Goal: Task Accomplishment & Management: Use online tool/utility

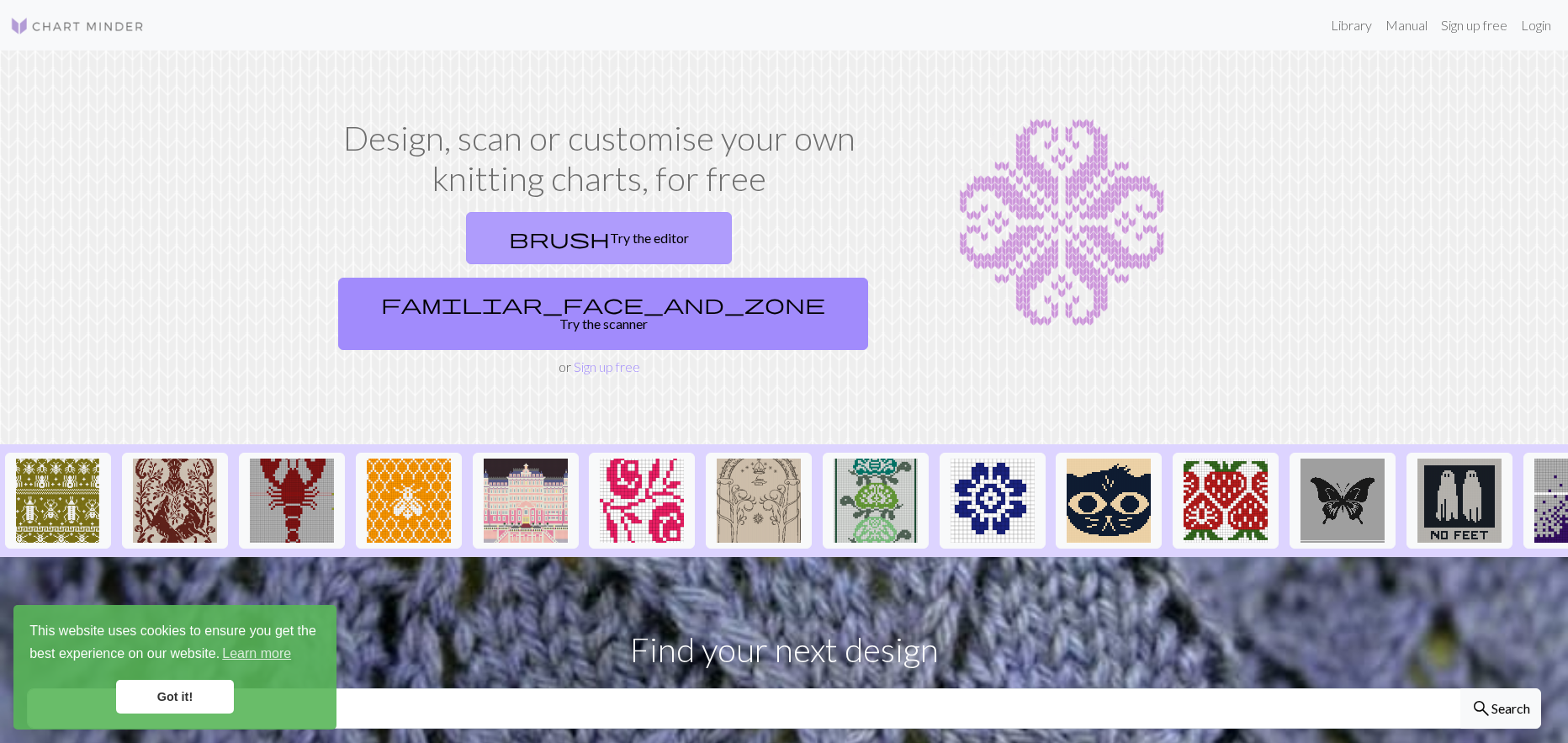
click at [465, 236] on link "brush Try the editor" at bounding box center [598, 237] width 266 height 52
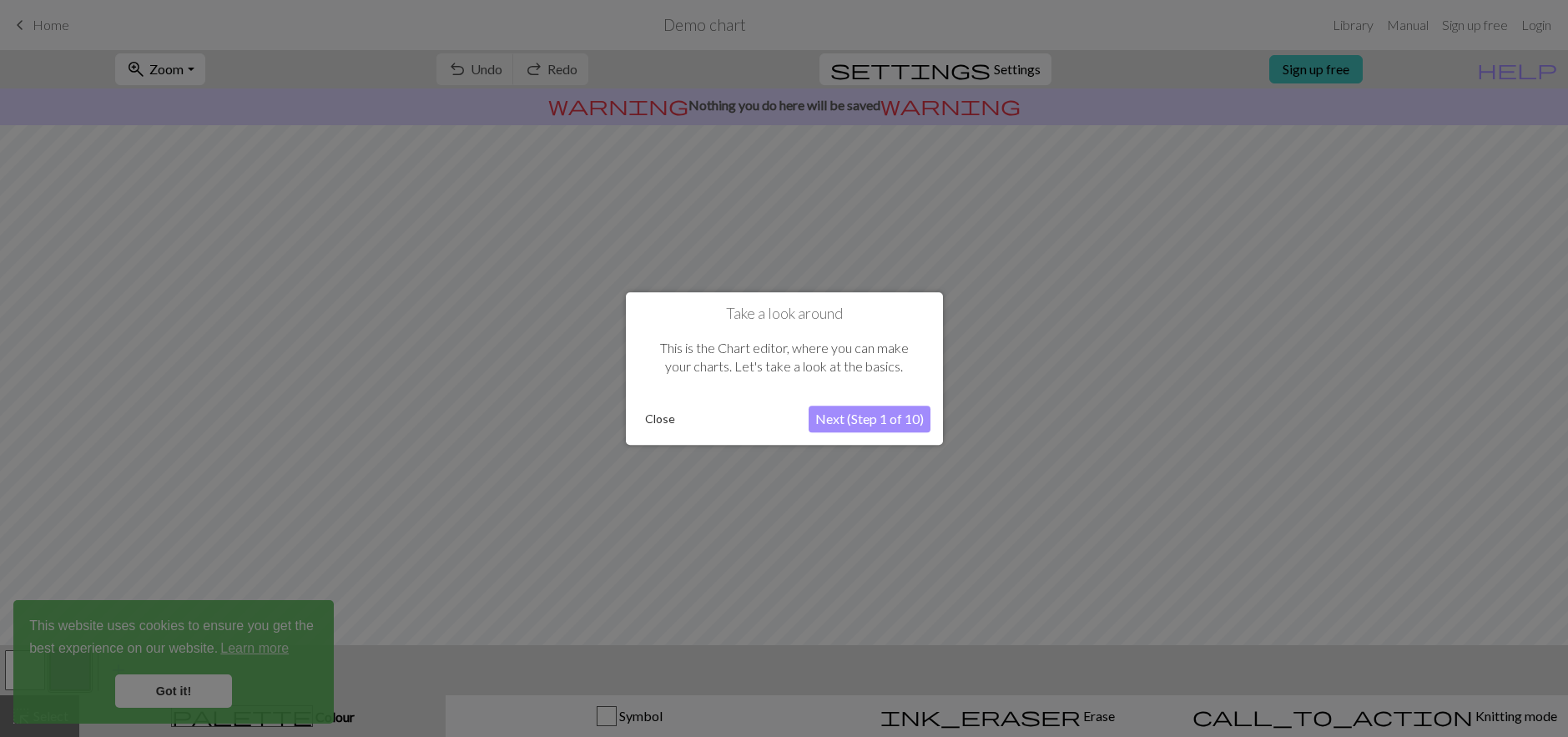
click at [660, 424] on button "Close" at bounding box center [660, 419] width 43 height 25
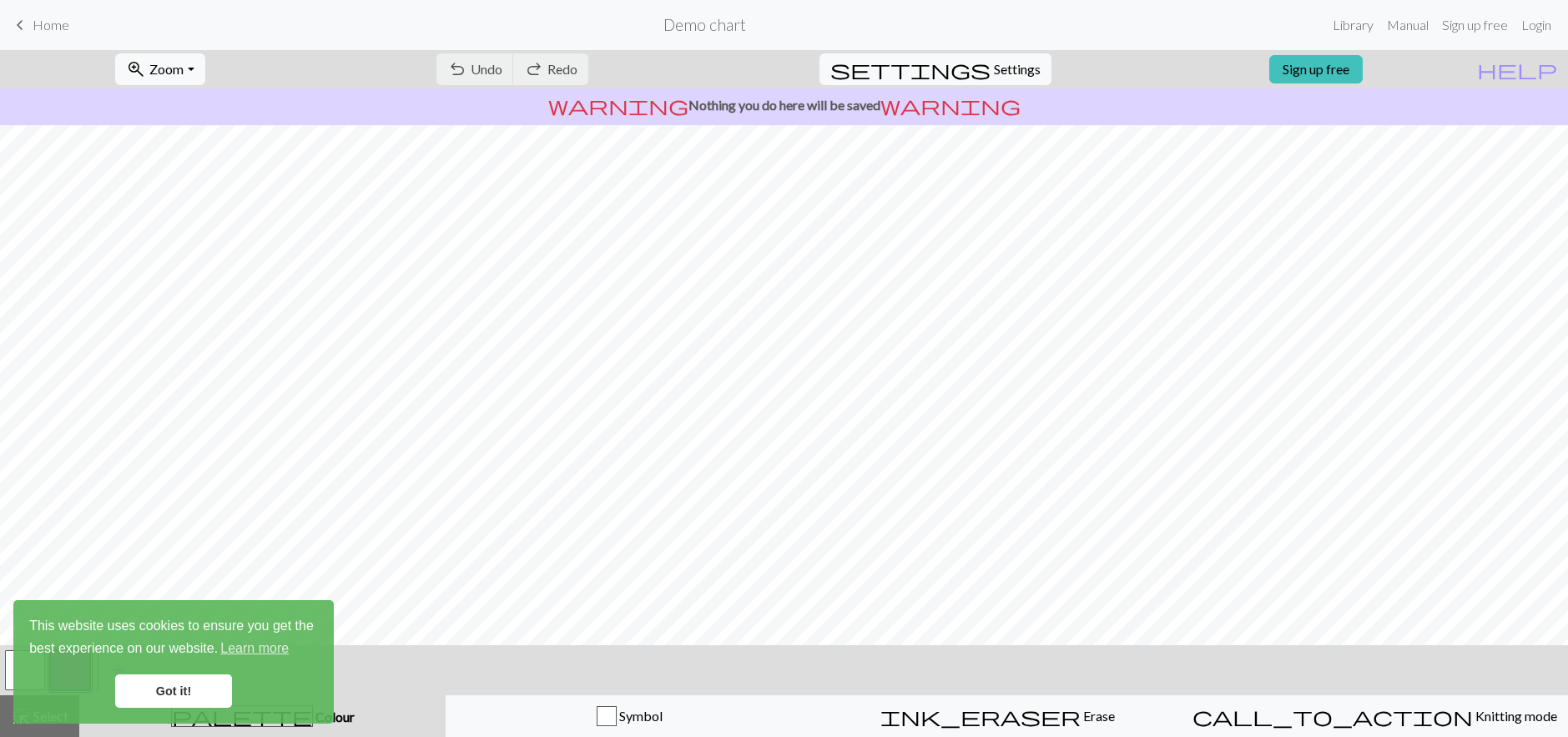
click at [21, 29] on span "keyboard_arrow_left" at bounding box center [20, 25] width 20 height 24
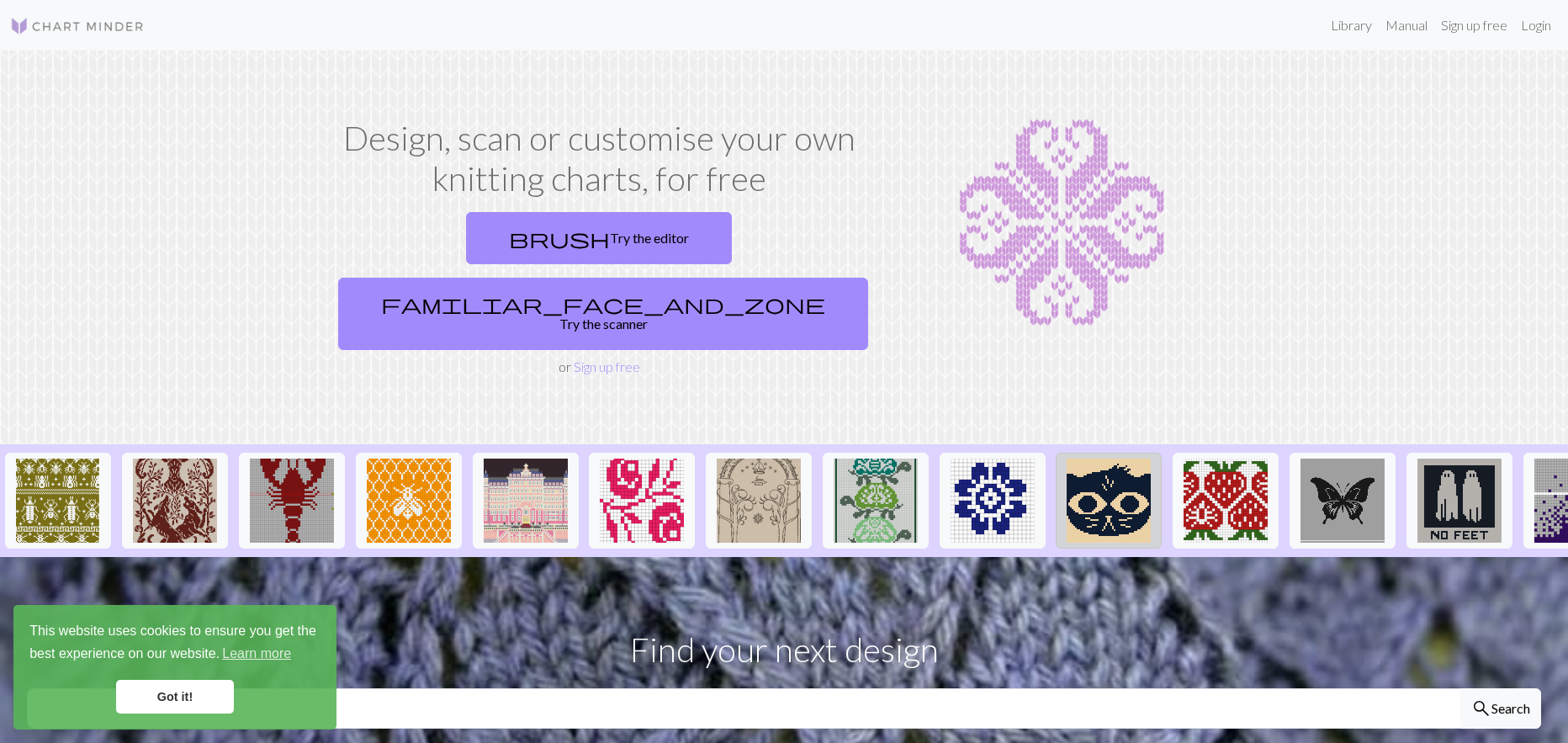
click at [1145, 458] on img at bounding box center [1108, 500] width 84 height 84
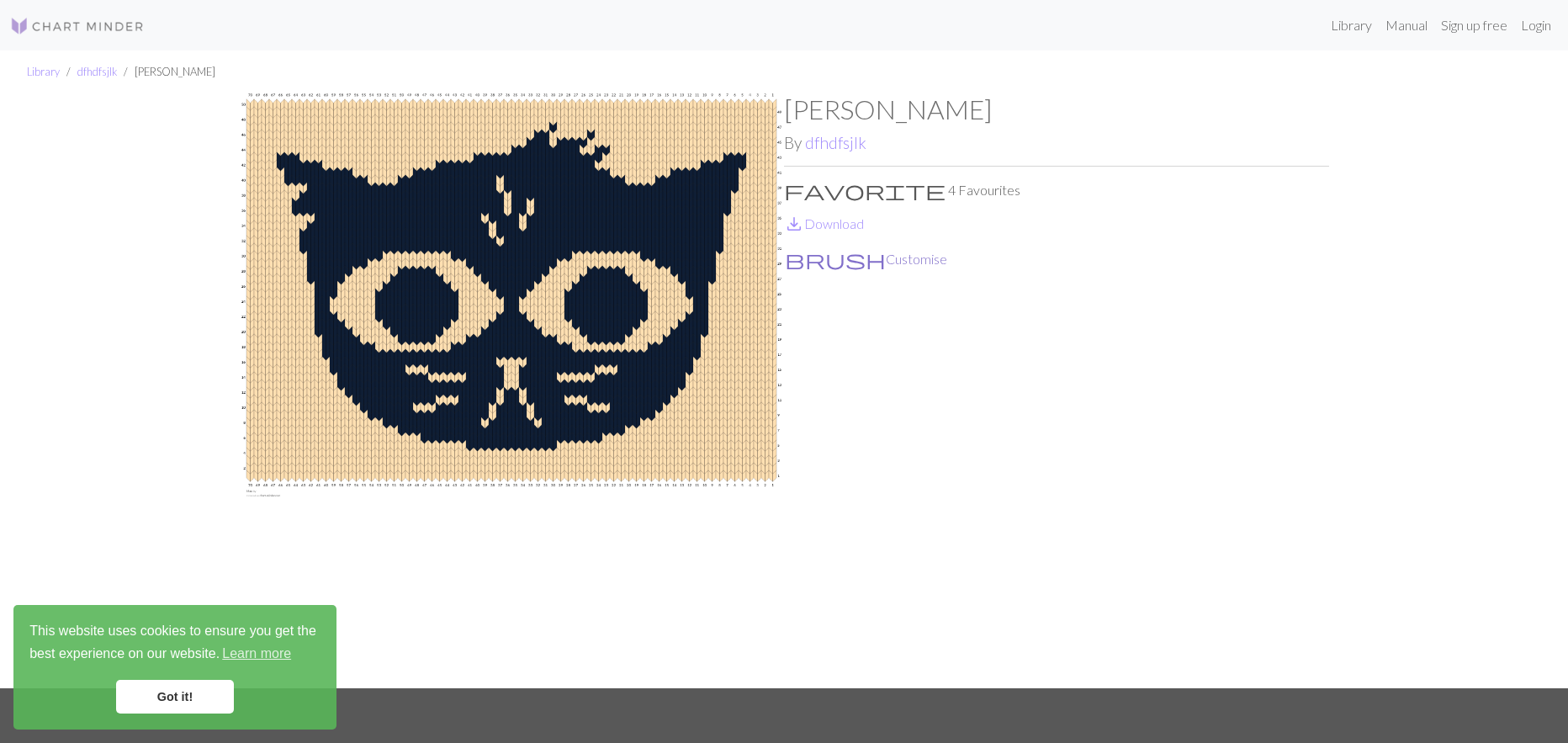
click at [841, 260] on button "brush Customise" at bounding box center [866, 259] width 164 height 22
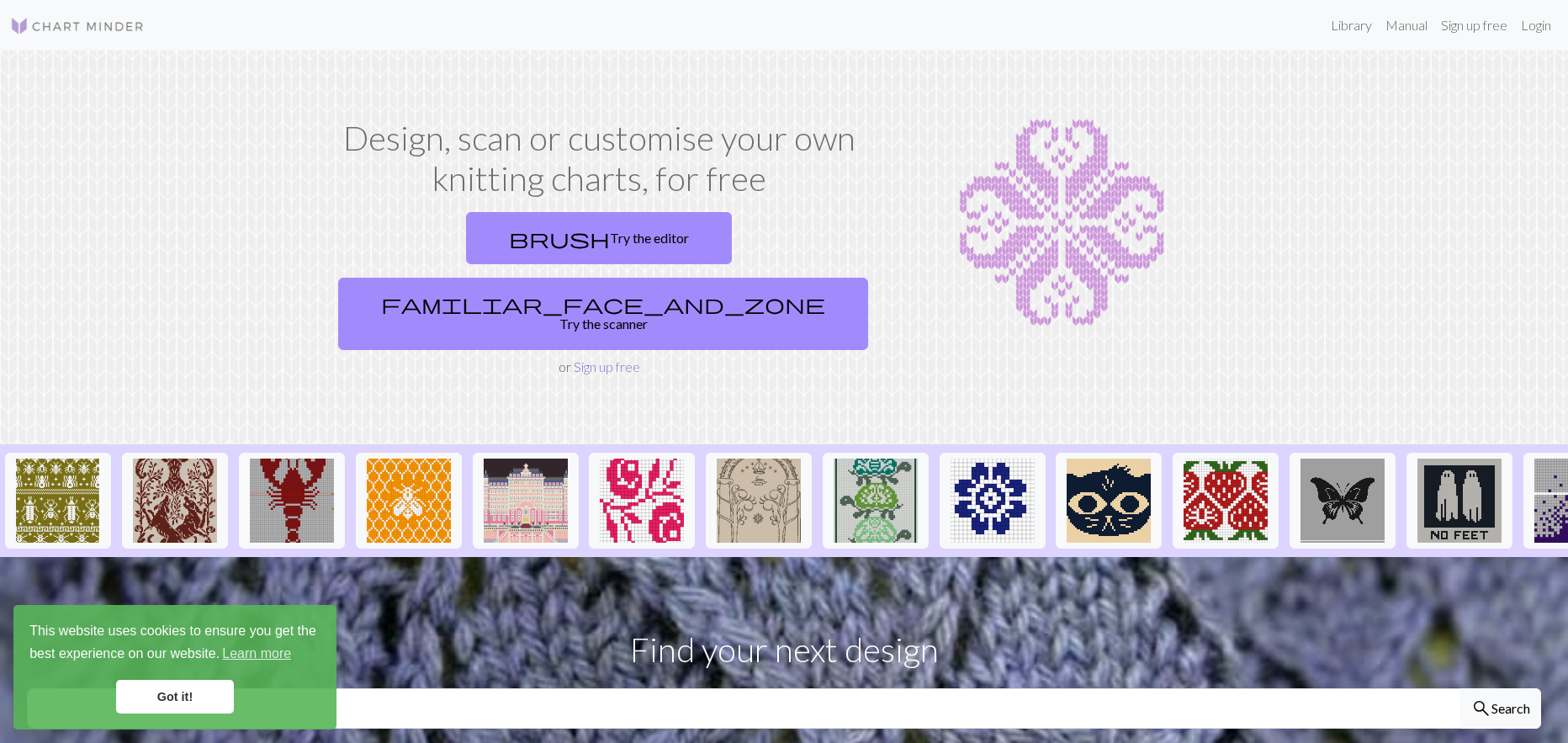
click at [598, 359] on link "Sign up free" at bounding box center [606, 367] width 67 height 16
click at [528, 237] on link "brush Try the editor" at bounding box center [598, 237] width 266 height 52
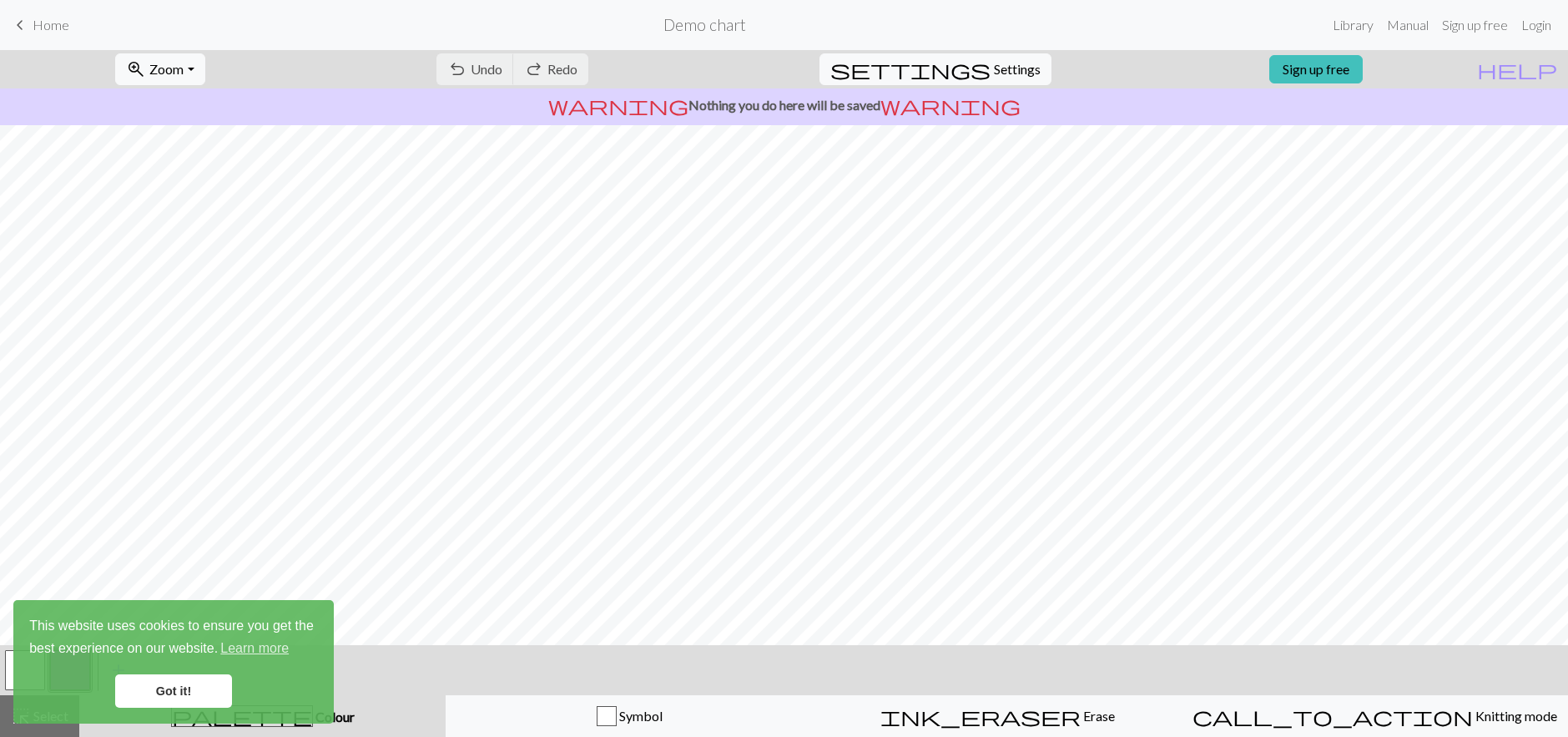
click at [206, 694] on link "Got it!" at bounding box center [173, 691] width 117 height 34
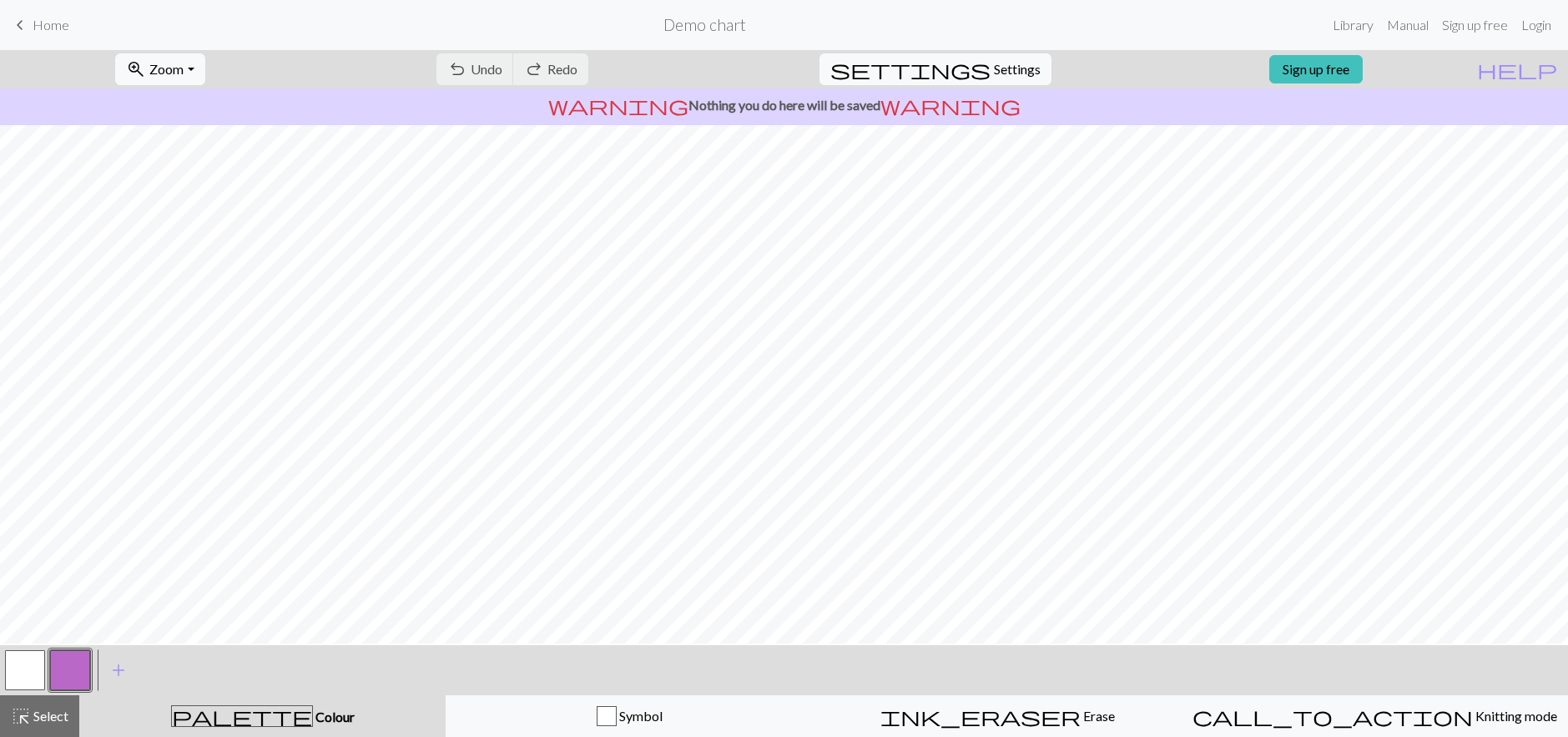
scroll to position [22, 0]
